Goal: Find specific page/section: Find specific page/section

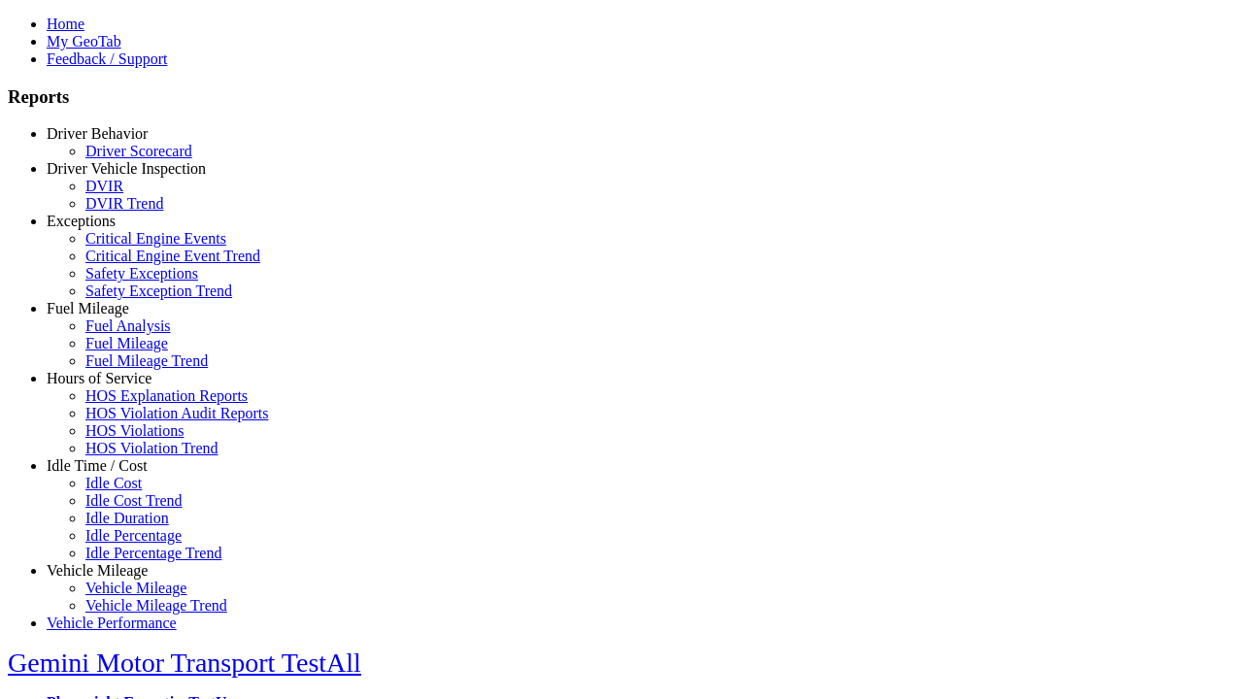
click at [112, 229] on link "Exceptions" at bounding box center [81, 221] width 69 height 17
click at [126, 299] on link "Safety Exception Trend" at bounding box center [158, 291] width 147 height 17
select select
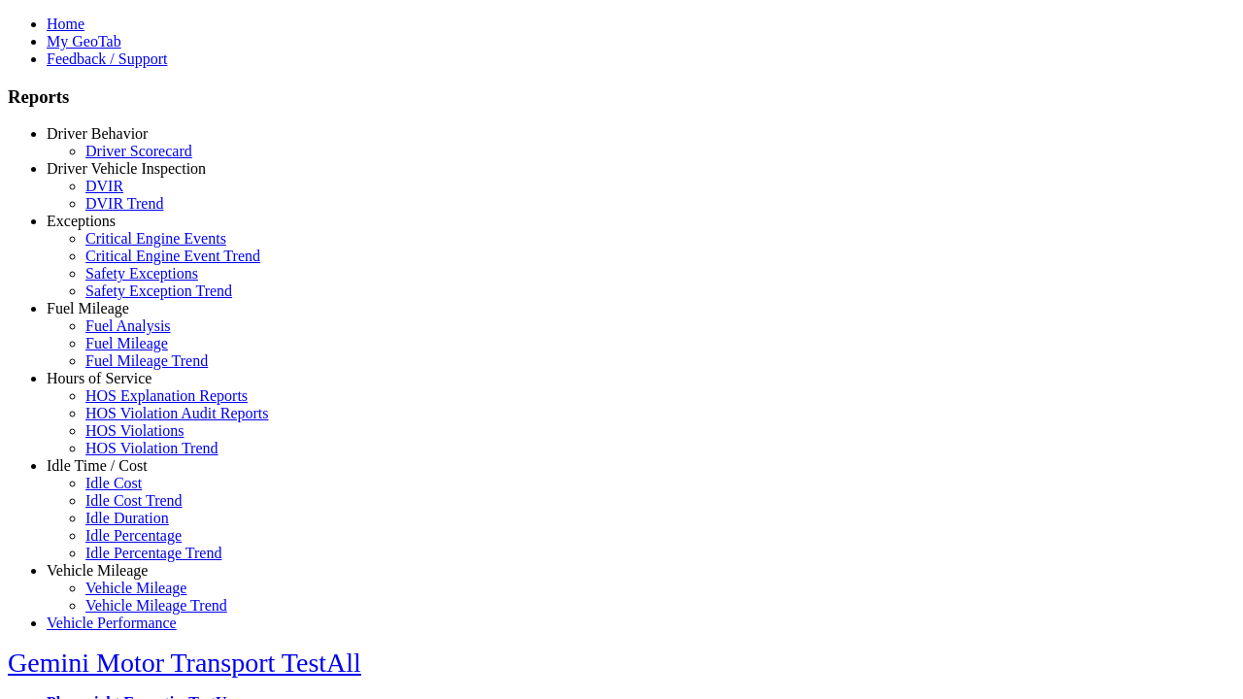
select select
